Goal: Task Accomplishment & Management: Manage account settings

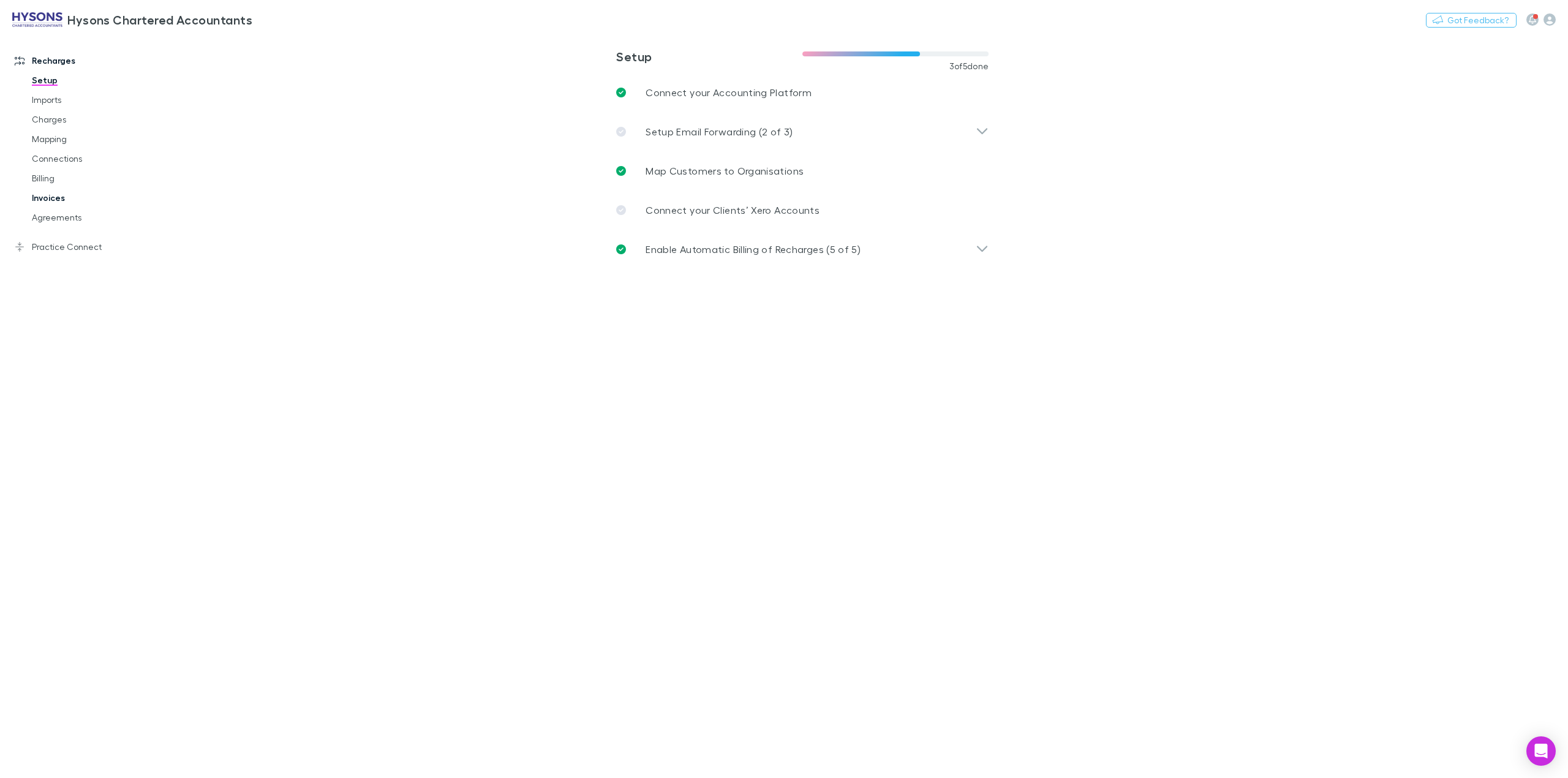
click at [69, 196] on link "Invoices" at bounding box center [97, 198] width 155 height 20
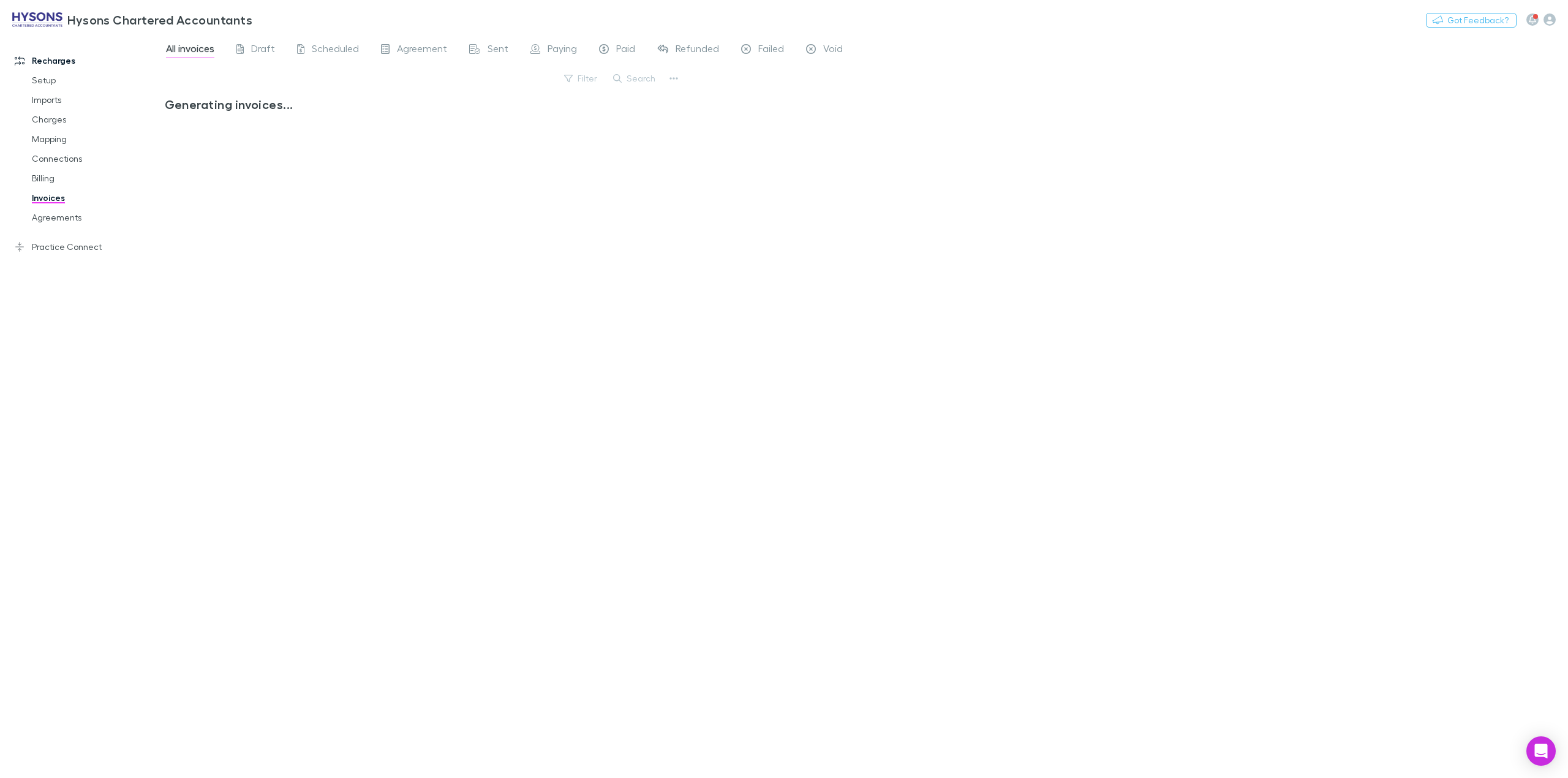
click at [635, 82] on button "Search" at bounding box center [634, 78] width 55 height 15
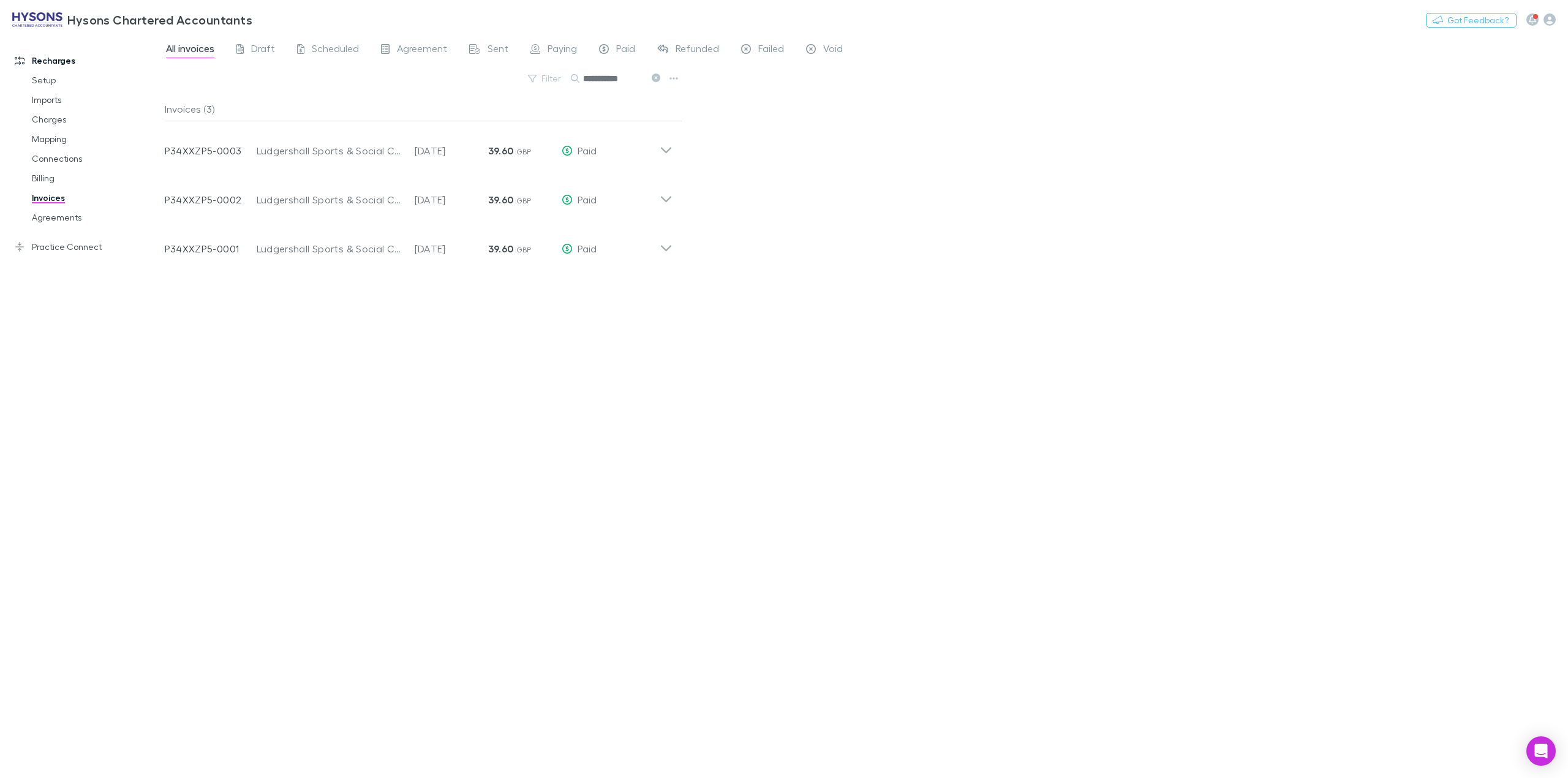
drag, startPoint x: 635, startPoint y: 75, endPoint x: 603, endPoint y: 83, distance: 33.0
click at [584, 82] on input "**********" at bounding box center [613, 79] width 61 height 17
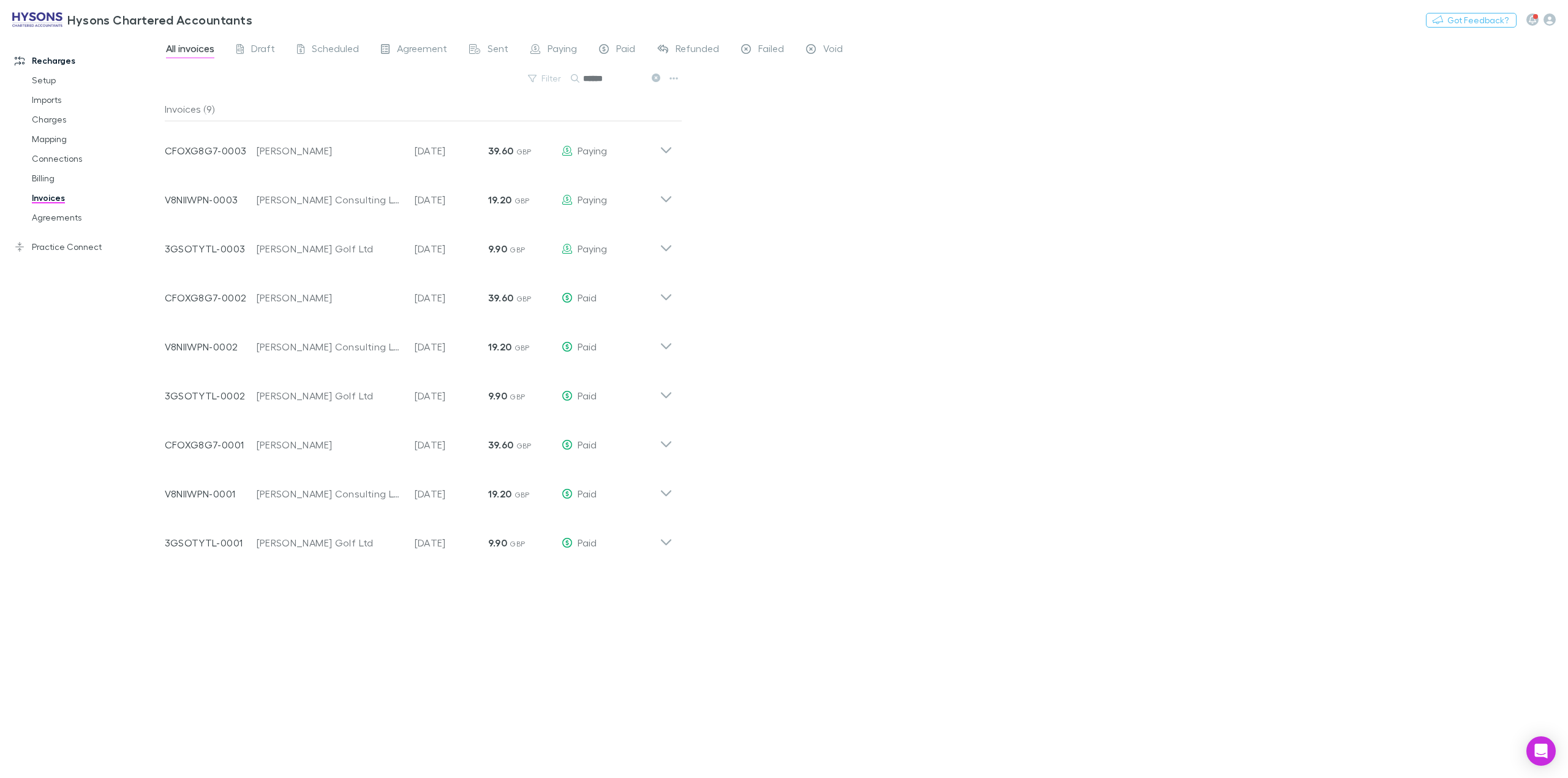
type input "*****"
click at [60, 84] on link "Setup" at bounding box center [97, 80] width 155 height 20
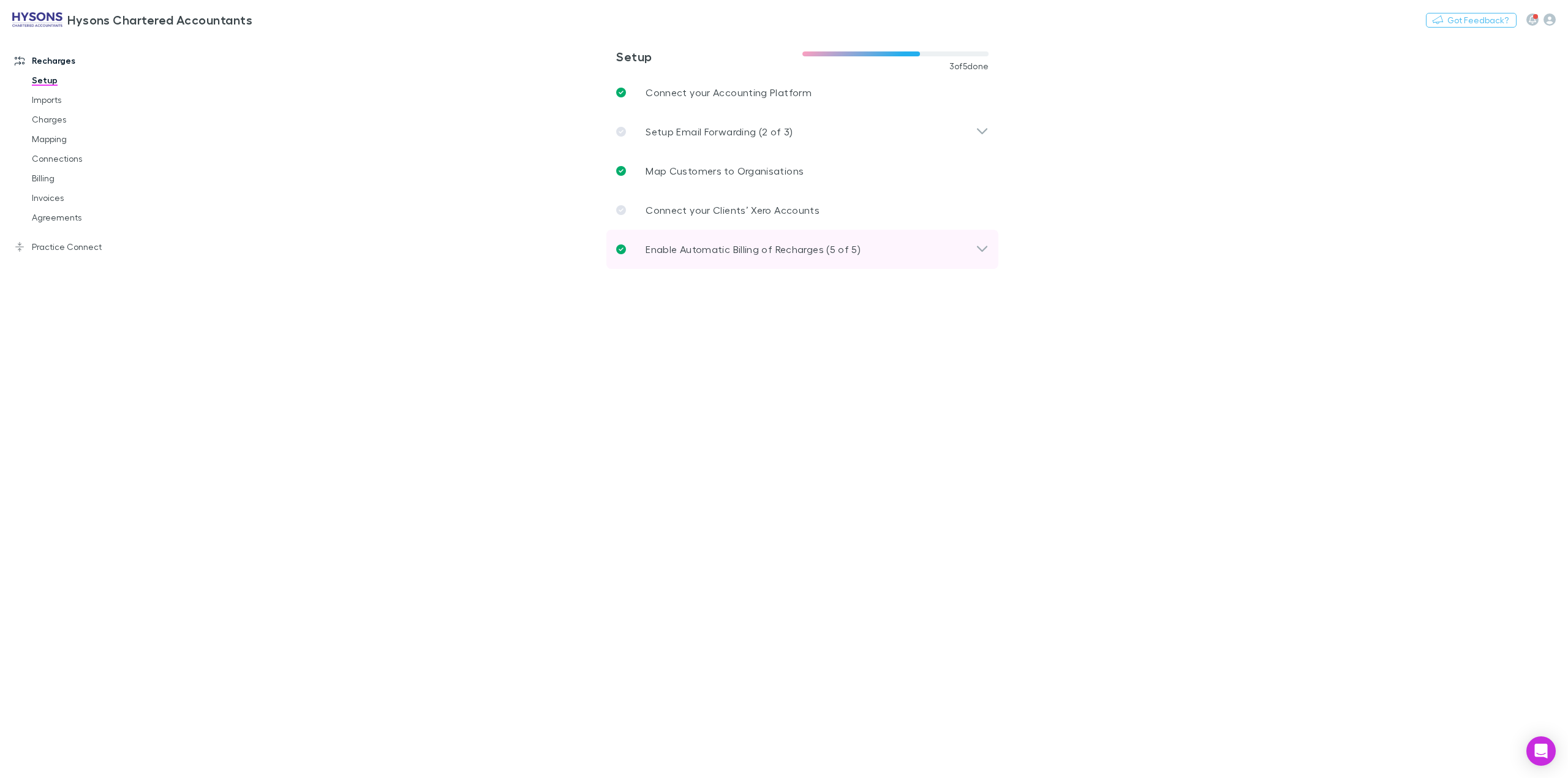
click at [939, 255] on div "Enable Automatic Billing of Recharges (5 of 5)" at bounding box center [796, 249] width 360 height 15
click at [935, 249] on div "Enable Automatic Billing of Recharges (5 of 5)" at bounding box center [796, 249] width 360 height 15
click at [60, 204] on link "Invoices" at bounding box center [97, 198] width 155 height 20
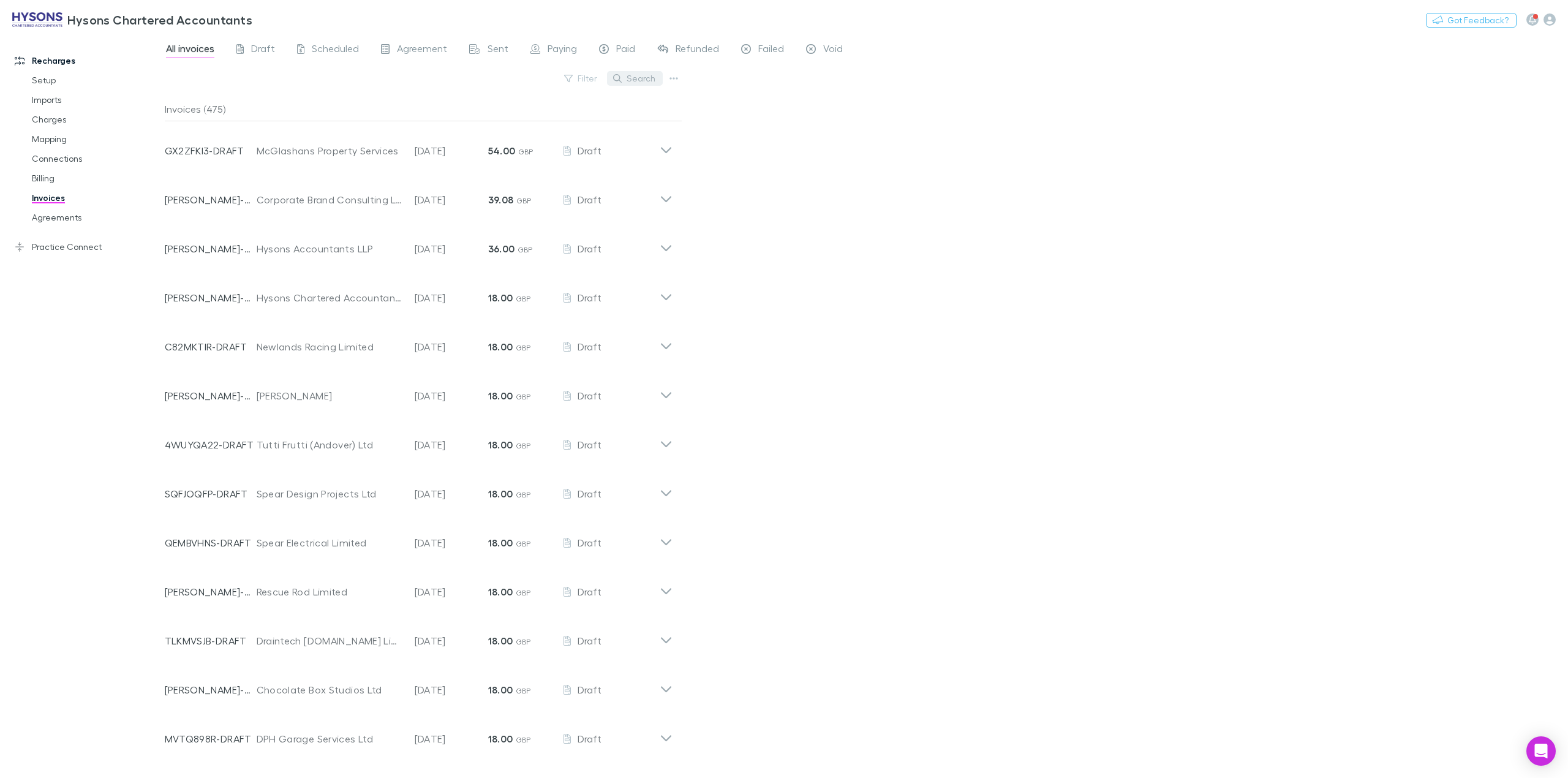
click at [632, 76] on button "Search" at bounding box center [634, 78] width 55 height 15
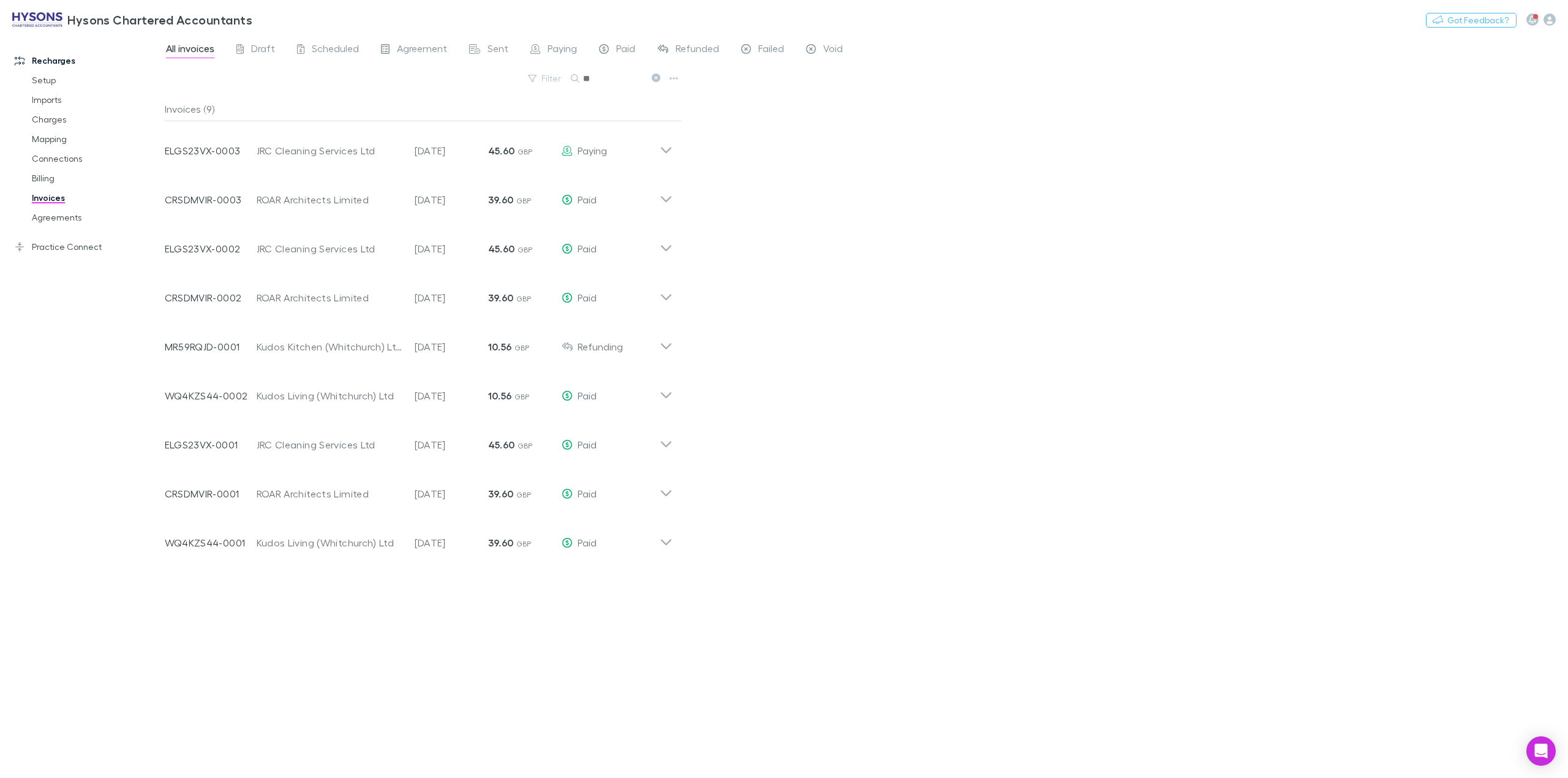
type input "*"
click at [619, 79] on input "*" at bounding box center [613, 79] width 61 height 17
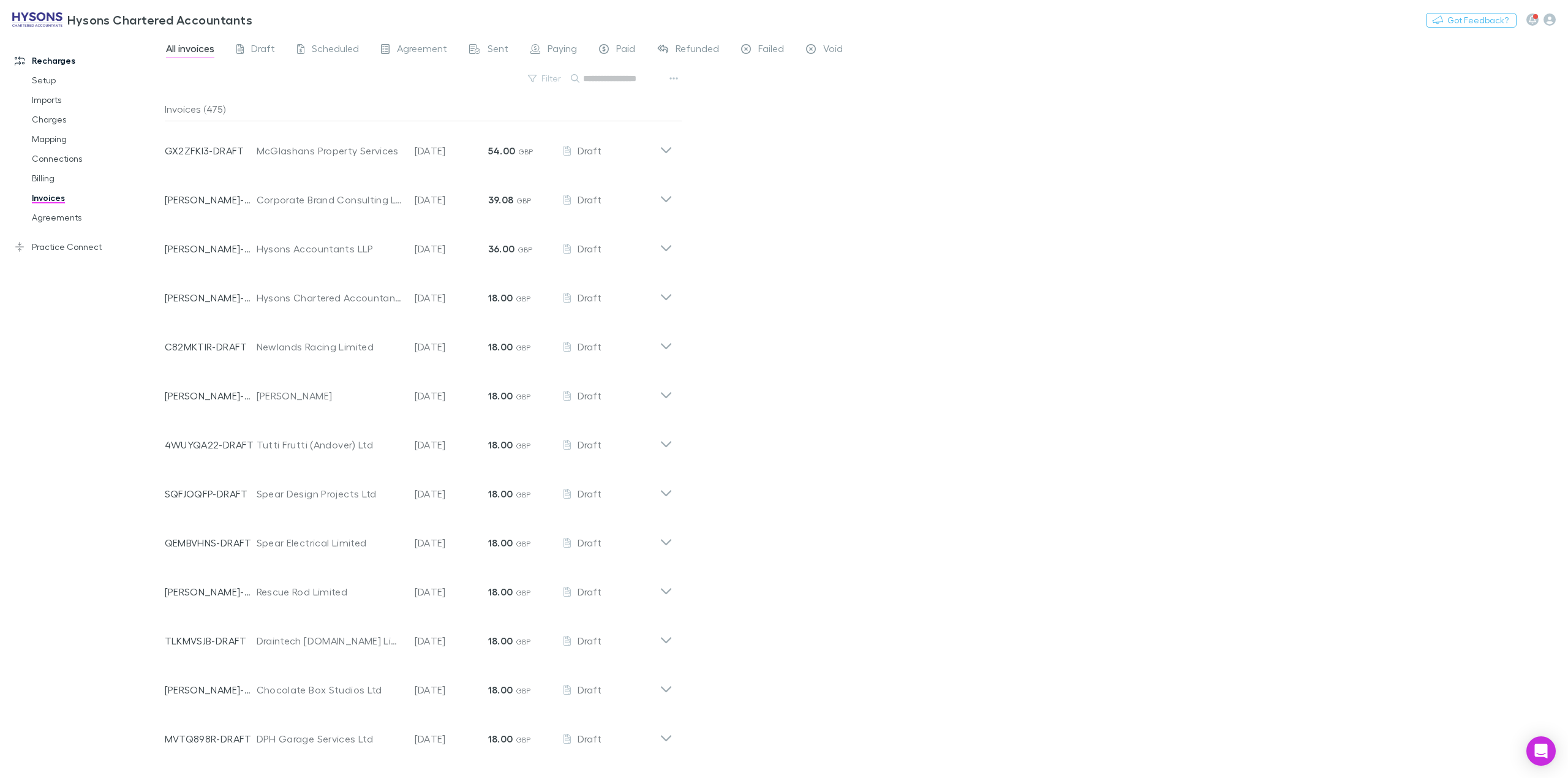
click at [596, 86] on input "text" at bounding box center [613, 79] width 61 height 17
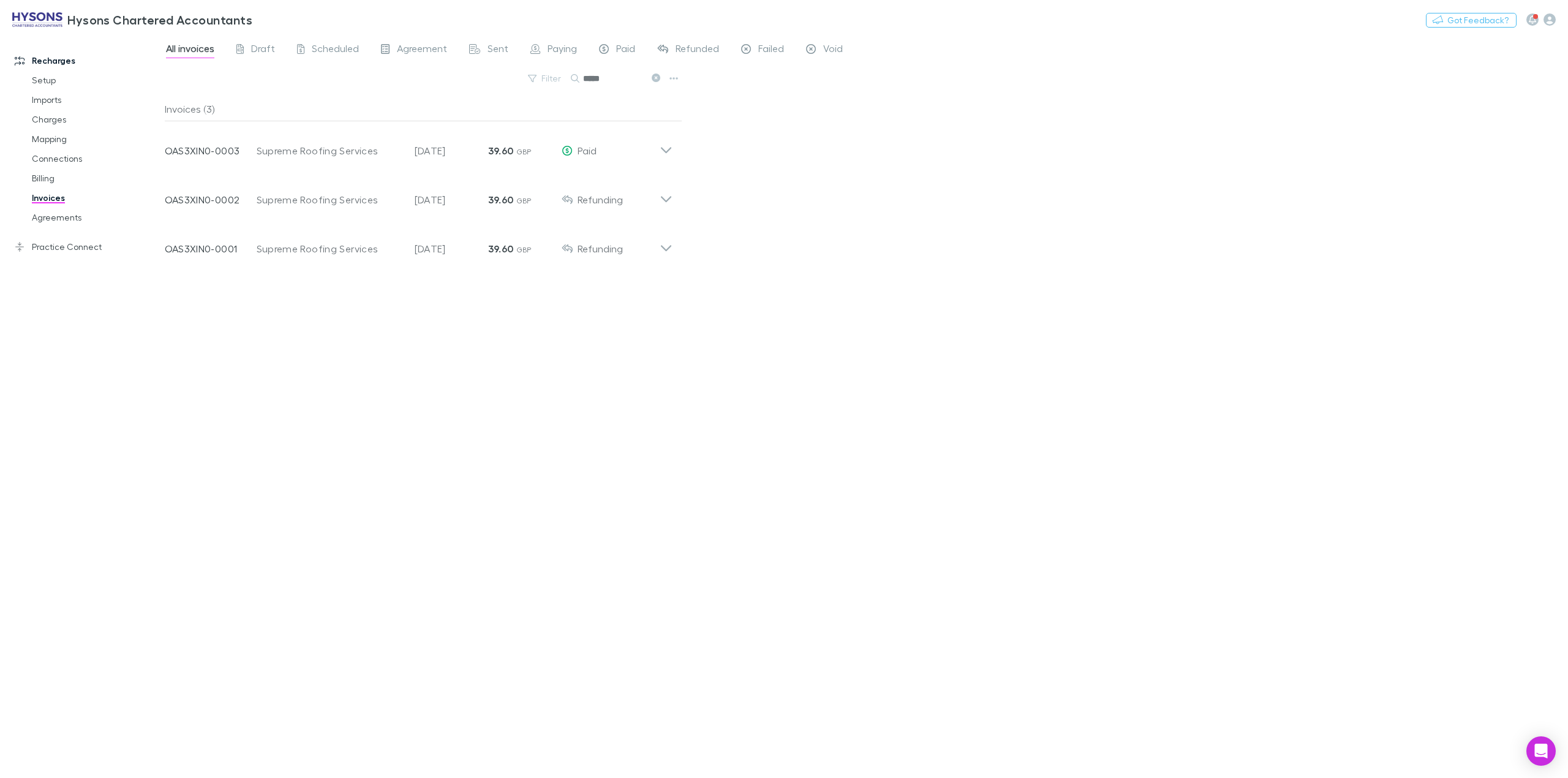
type input "*****"
click at [668, 250] on icon at bounding box center [666, 243] width 13 height 25
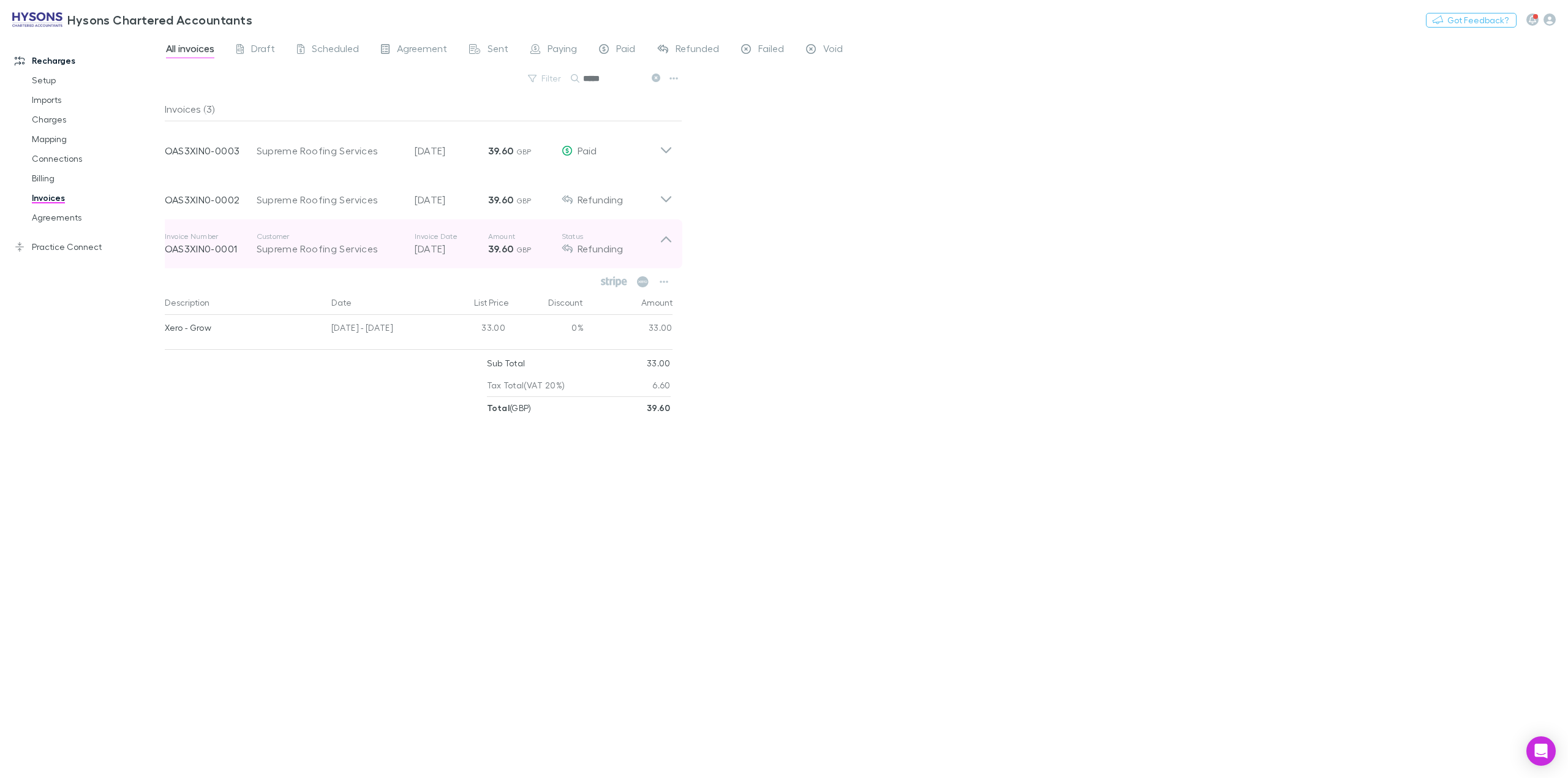
click at [672, 240] on div "Invoice Number OAS3XIN0-0001 Customer Supreme Roofing Services Invoice Date [DA…" at bounding box center [419, 244] width 527 height 49
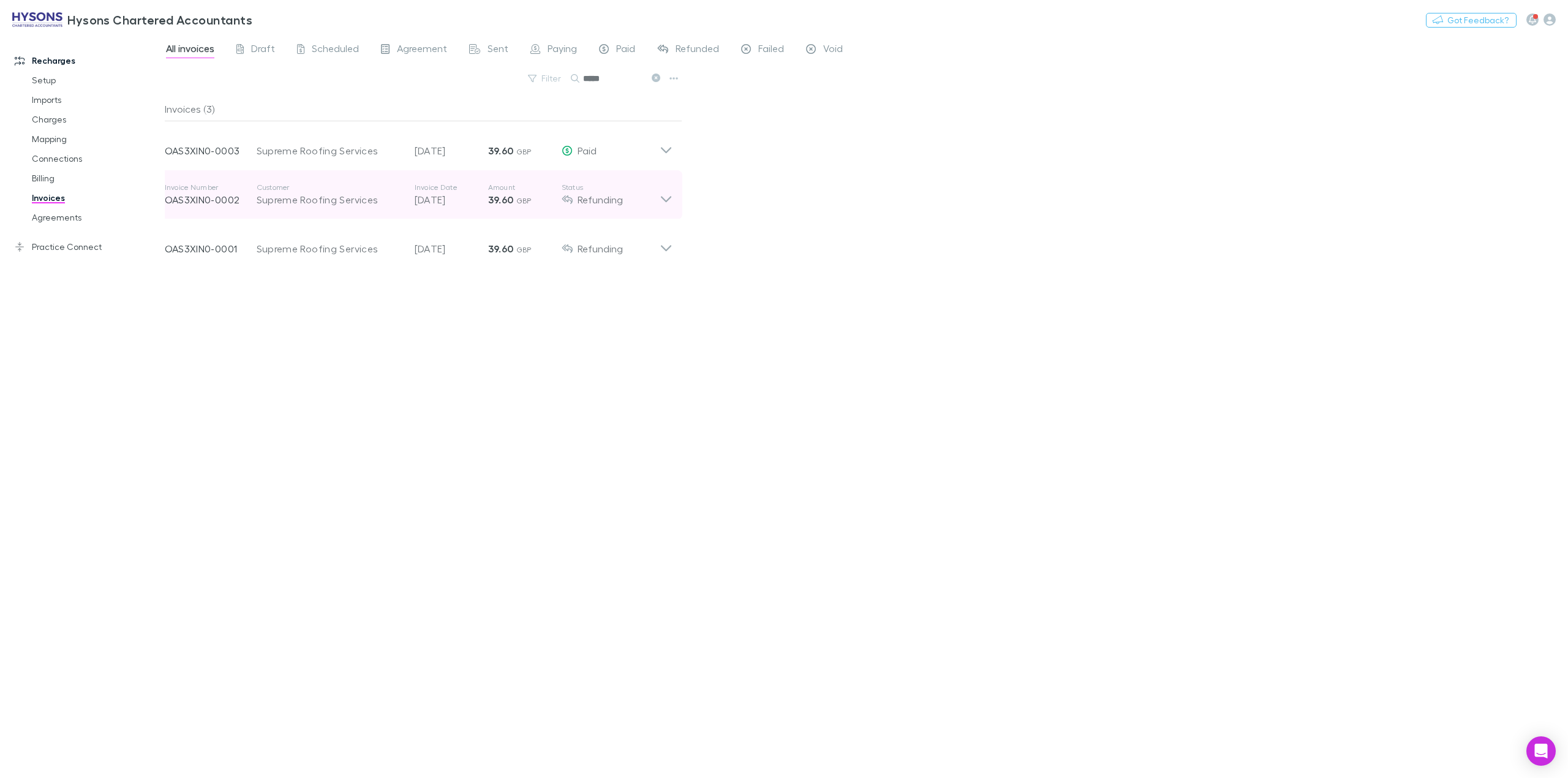
click at [663, 201] on icon at bounding box center [666, 194] width 13 height 25
click at [674, 199] on div "Invoice Number OAS3XIN0-0002 Customer Supreme Roofing Services Invoice Date [DA…" at bounding box center [419, 195] width 527 height 49
click at [973, 280] on div "All invoices Draft Scheduled Agreement Sent Paying Paid Refunded Failed Void Fi…" at bounding box center [866, 406] width 1403 height 744
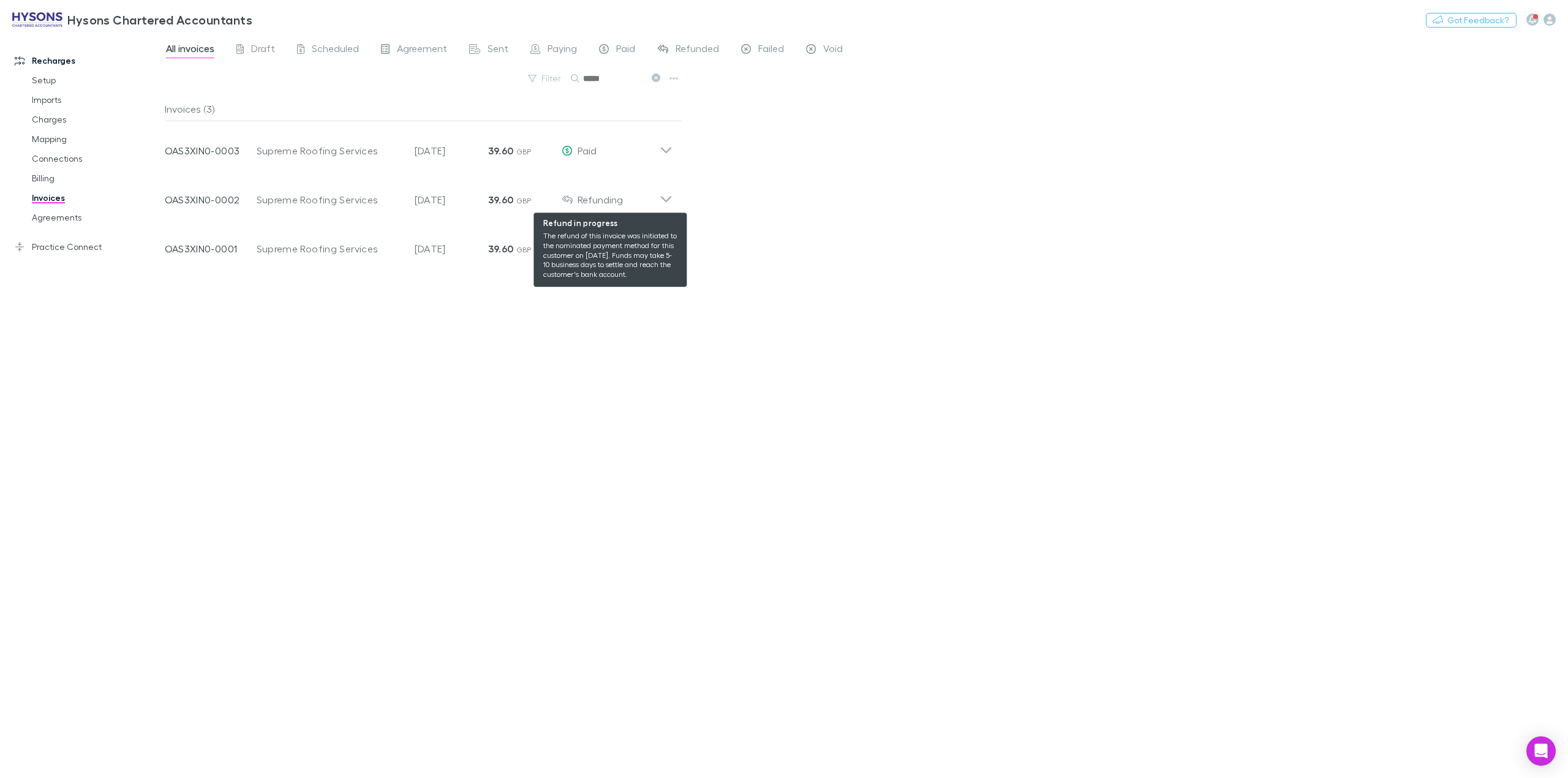
click at [917, 253] on div "All invoices Draft Scheduled Agreement Sent Paying Paid Refunded Failed Void Fi…" at bounding box center [866, 406] width 1403 height 744
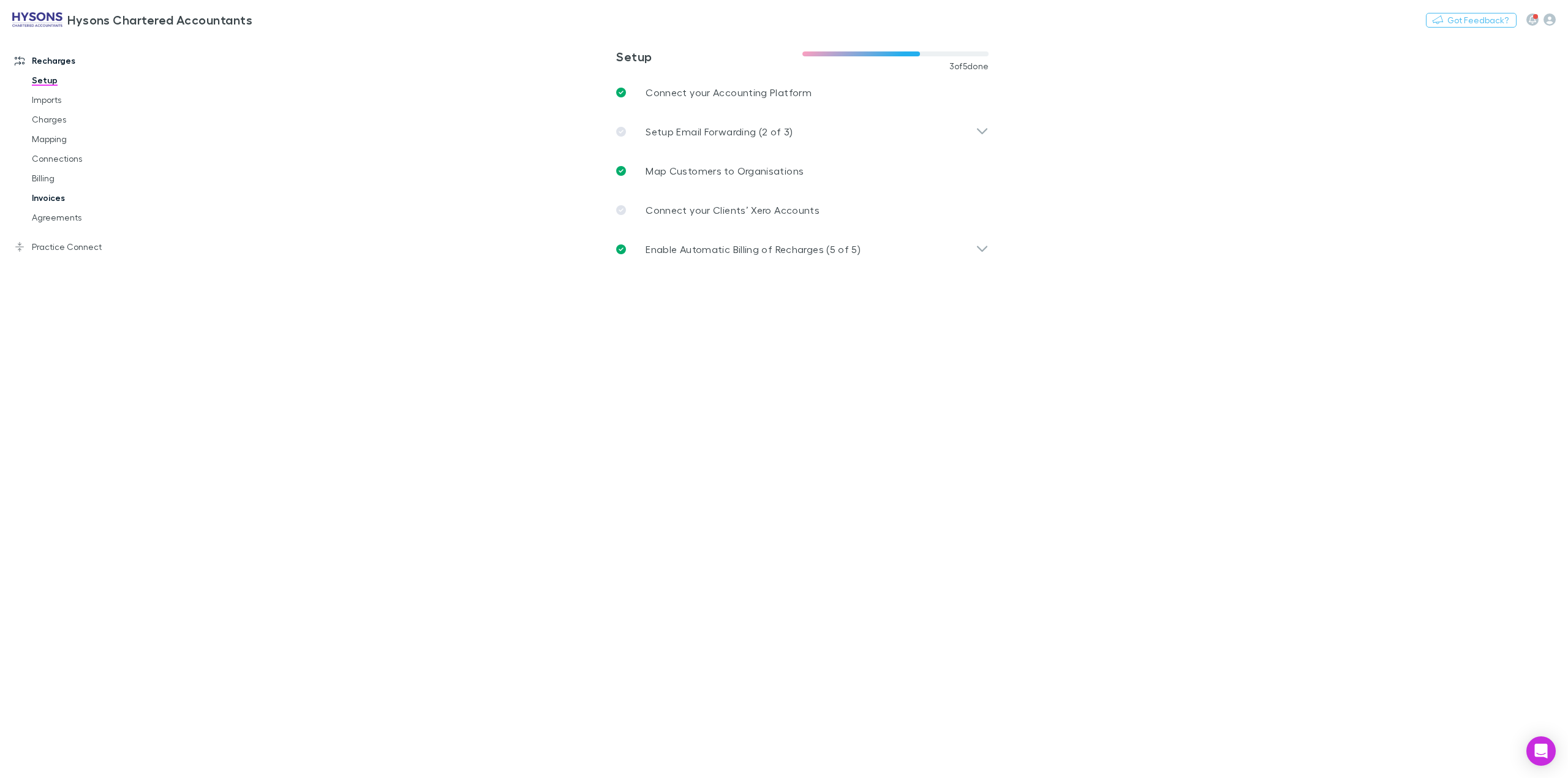
click at [57, 199] on link "Invoices" at bounding box center [97, 198] width 155 height 20
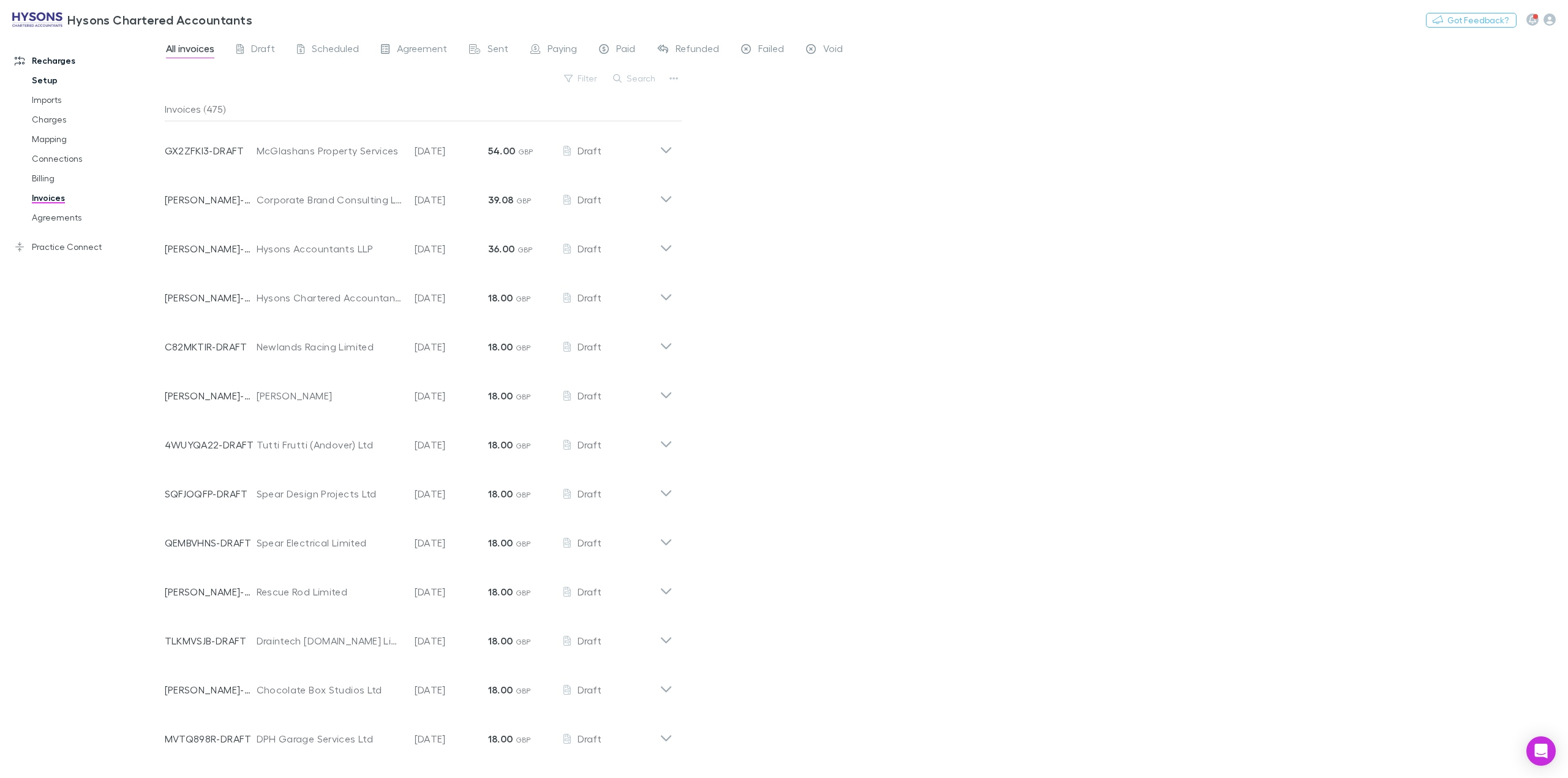
click at [40, 80] on link "Setup" at bounding box center [97, 80] width 155 height 20
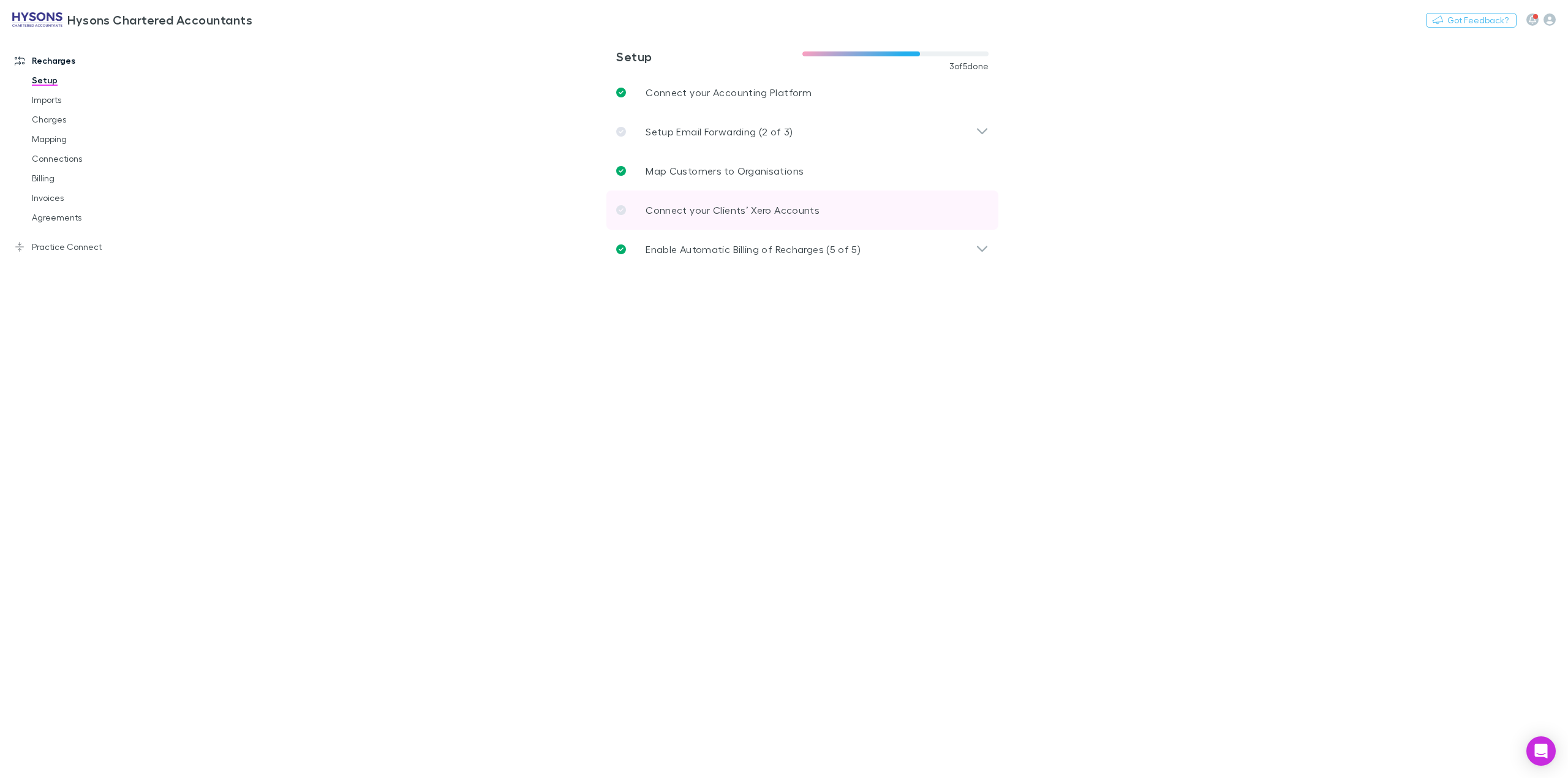
click at [713, 217] on p "Connect your Clients’ Xero Accounts" at bounding box center [732, 210] width 174 height 15
click at [46, 199] on link "Invoices" at bounding box center [97, 198] width 155 height 20
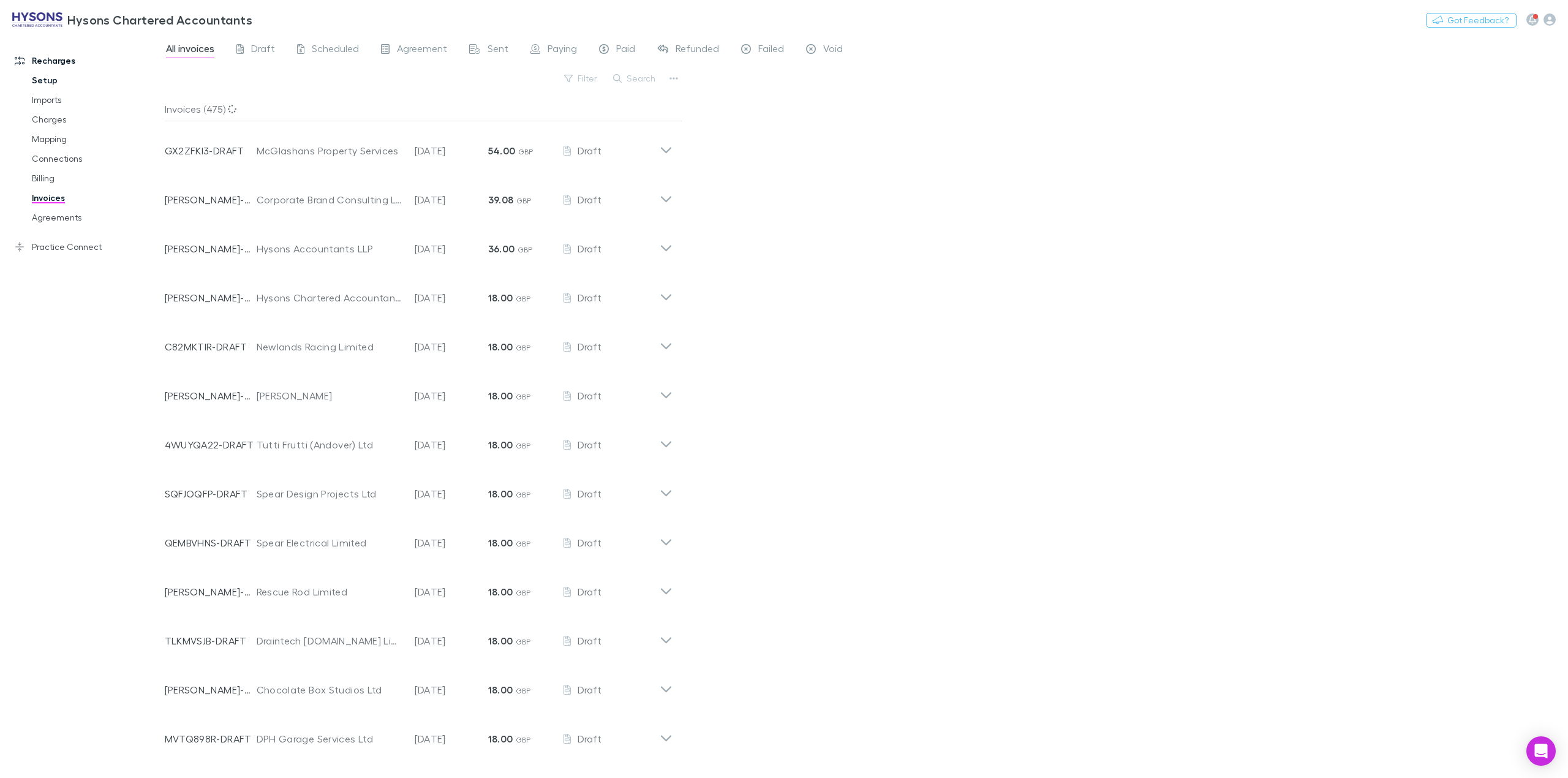
click at [48, 79] on link "Setup" at bounding box center [97, 80] width 155 height 20
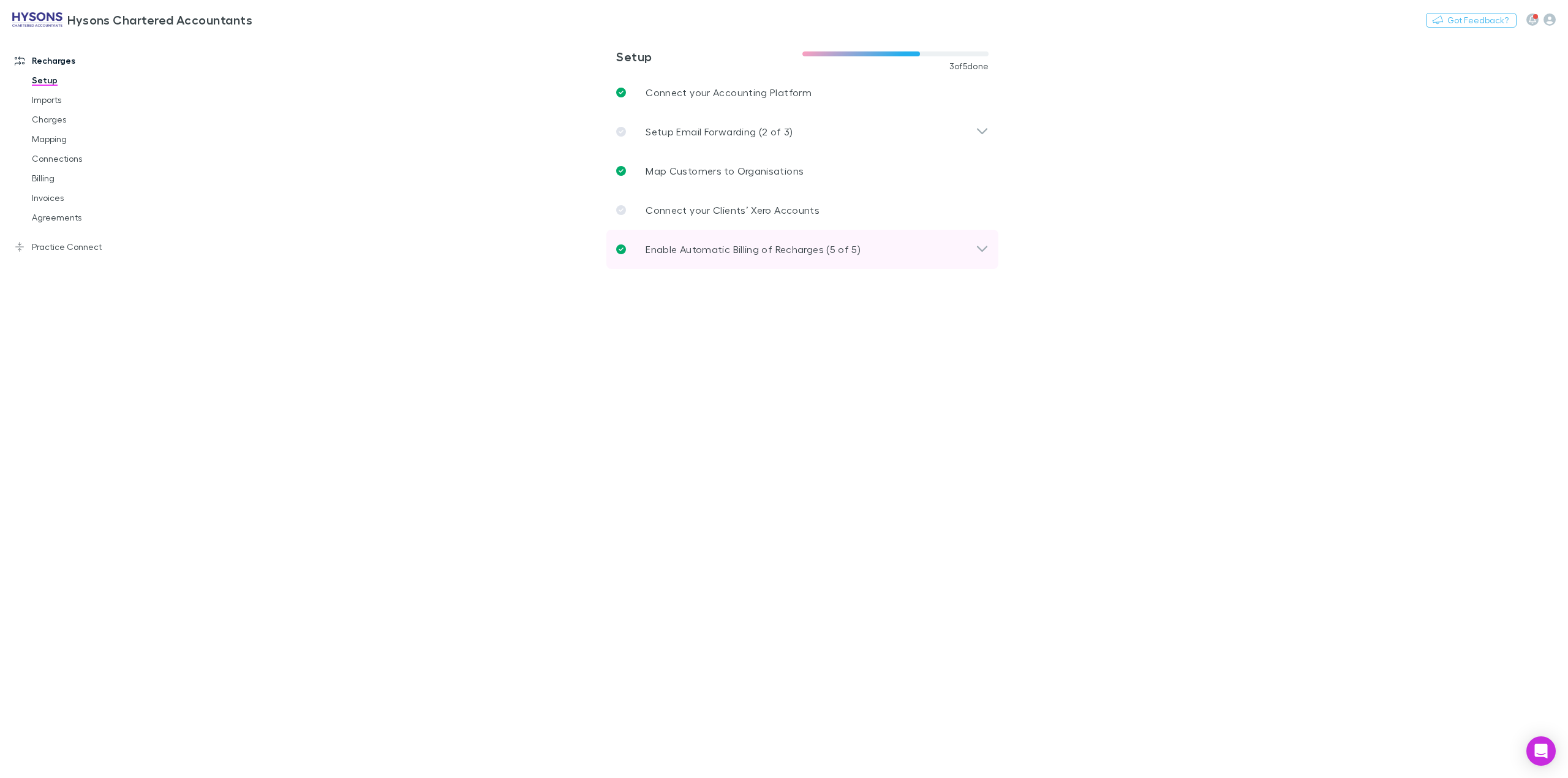
click at [976, 249] on icon at bounding box center [982, 249] width 13 height 15
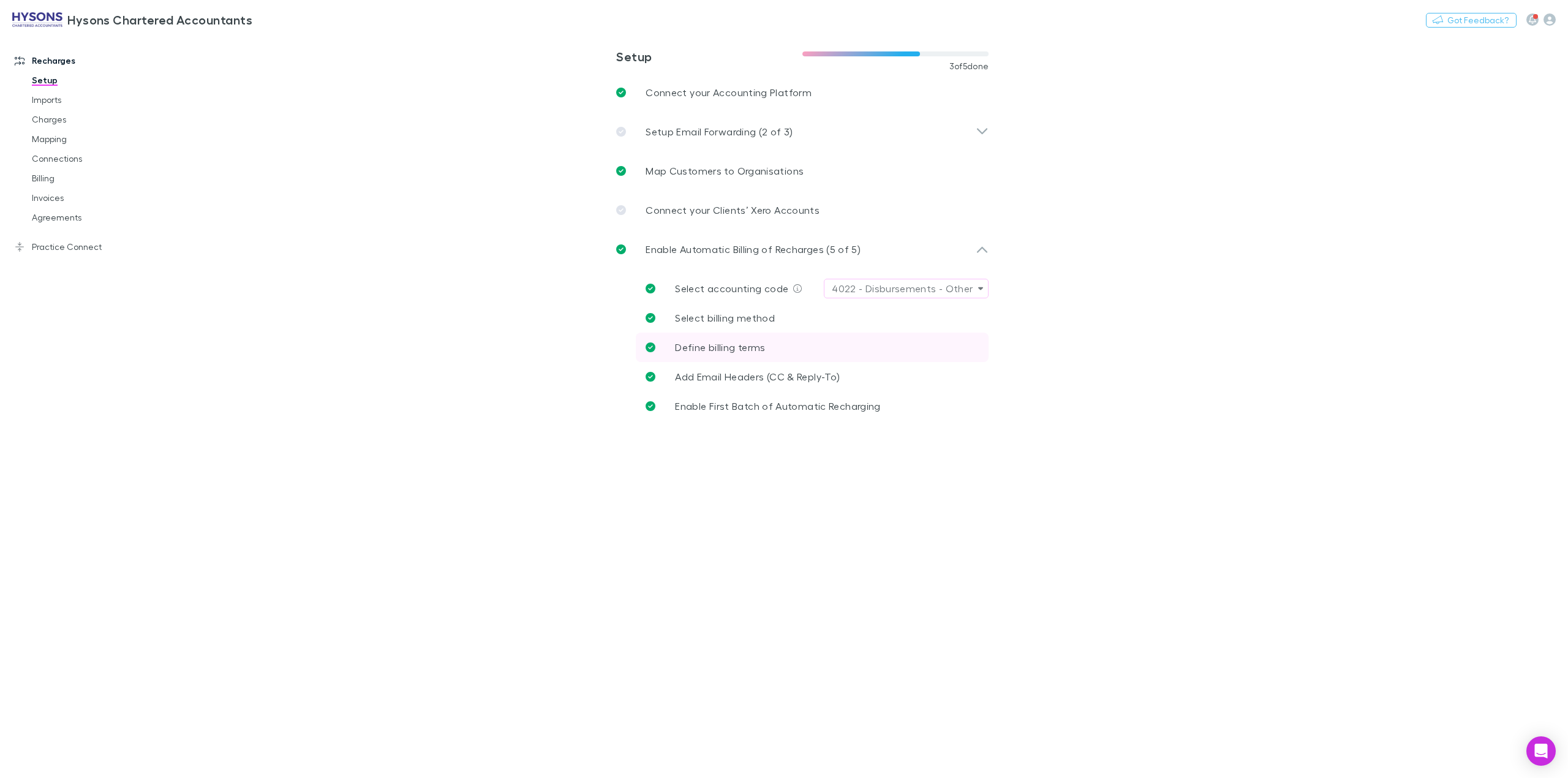
click at [792, 347] on link "Define billing terms" at bounding box center [811, 347] width 353 height 29
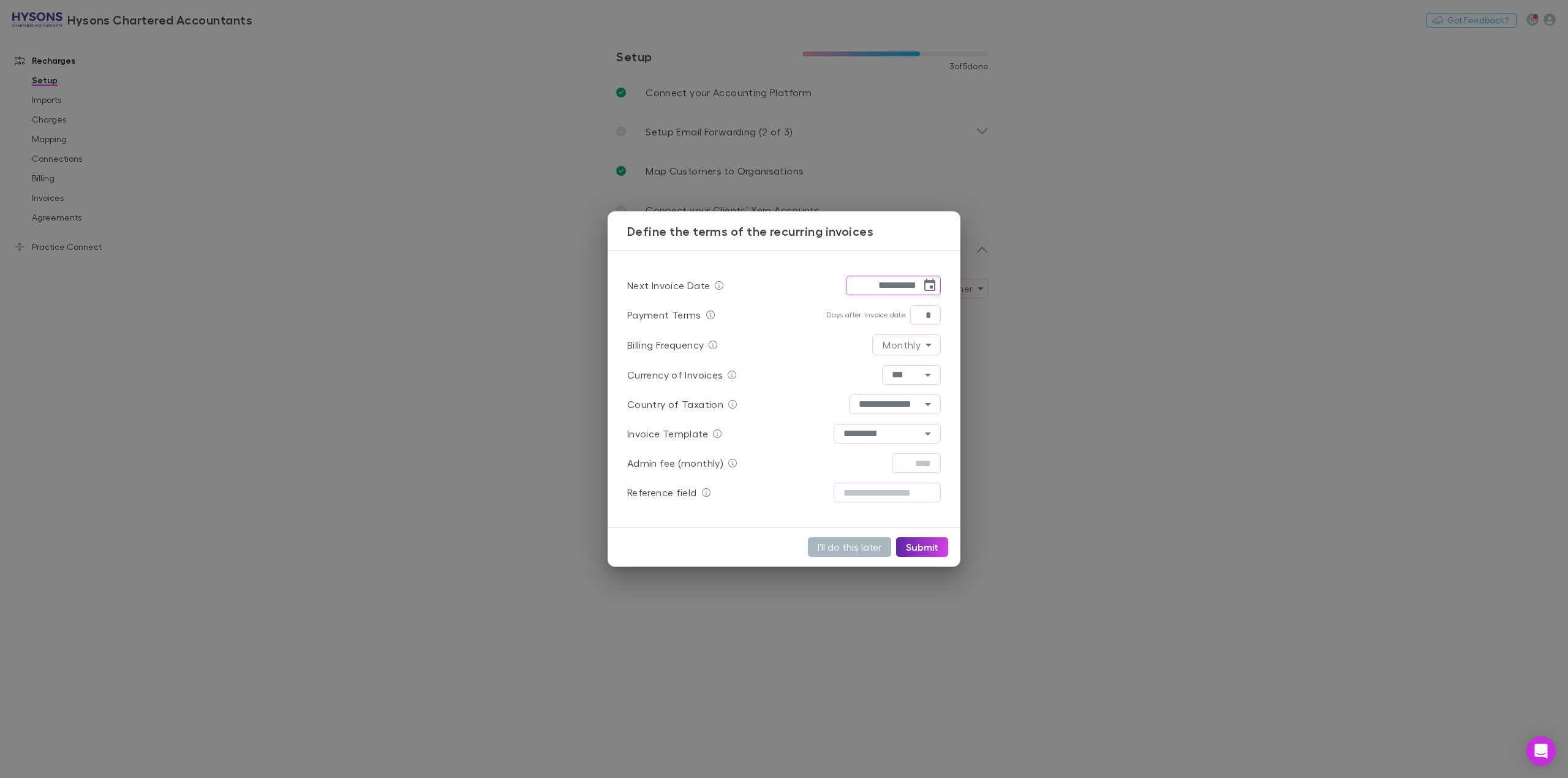
click at [848, 547] on button "I'll do this later" at bounding box center [849, 547] width 83 height 20
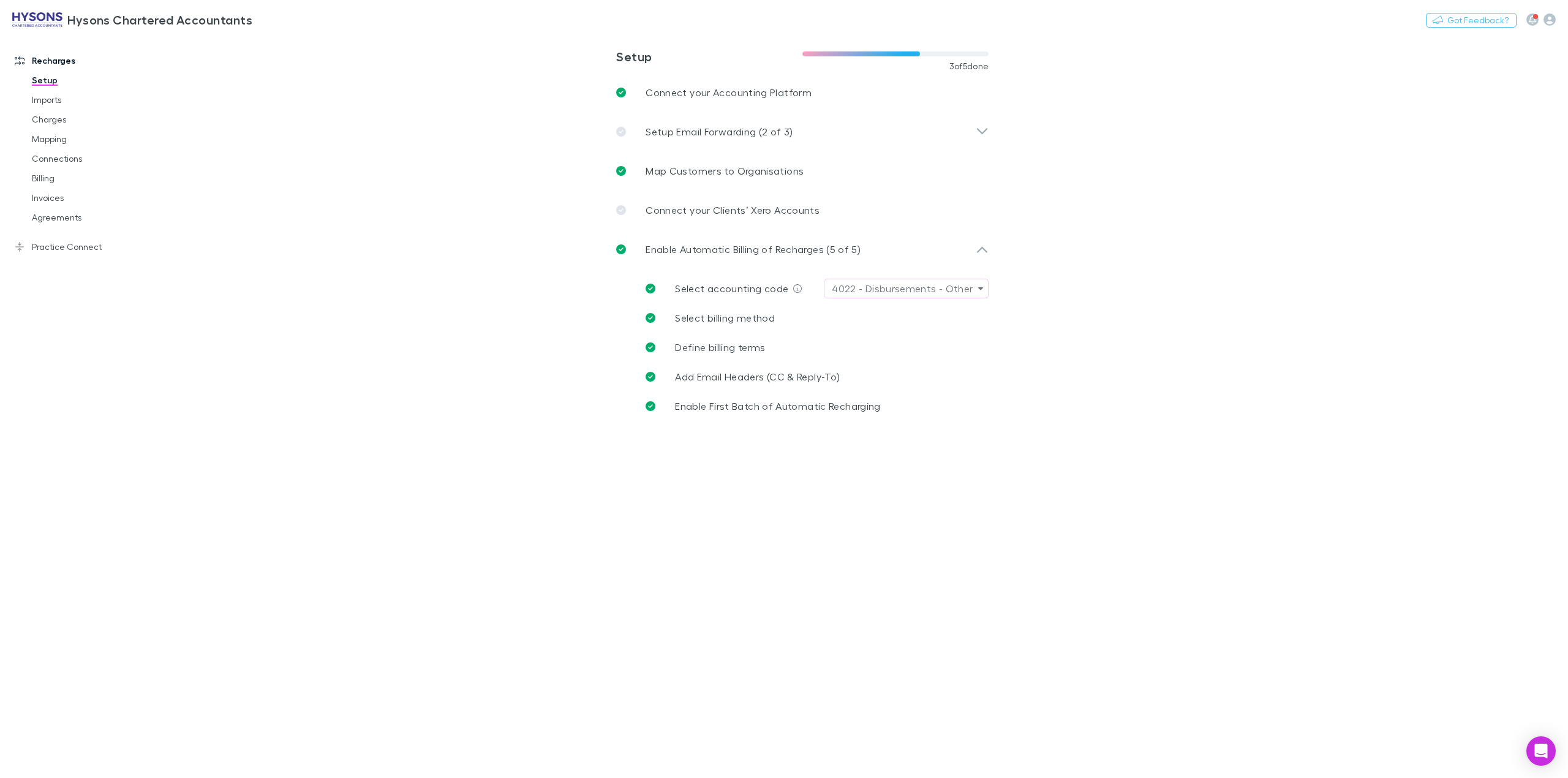
click at [500, 320] on main "**********" at bounding box center [866, 406] width 1403 height 744
